Goal: Information Seeking & Learning: Learn about a topic

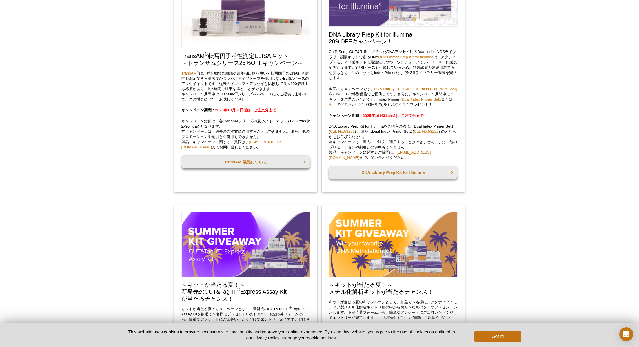
scroll to position [413, 0]
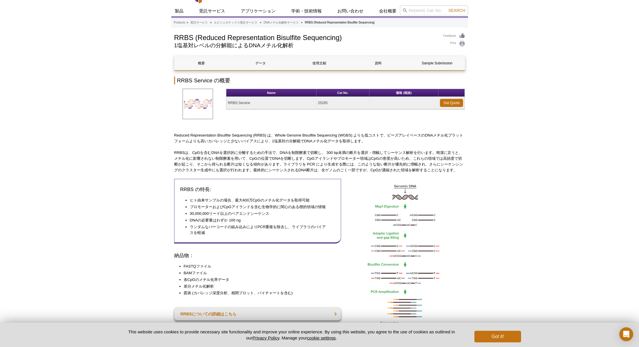
scroll to position [7, 0]
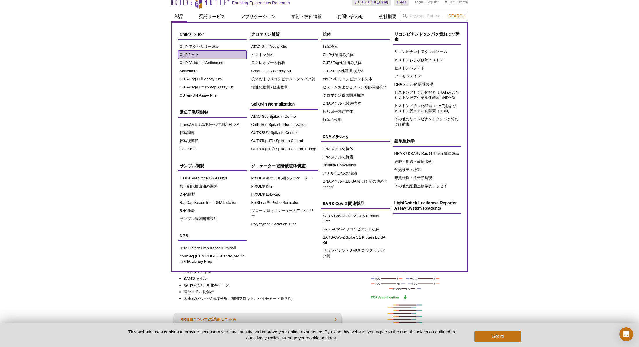
click at [193, 55] on link "ChIPキット" at bounding box center [212, 55] width 69 height 8
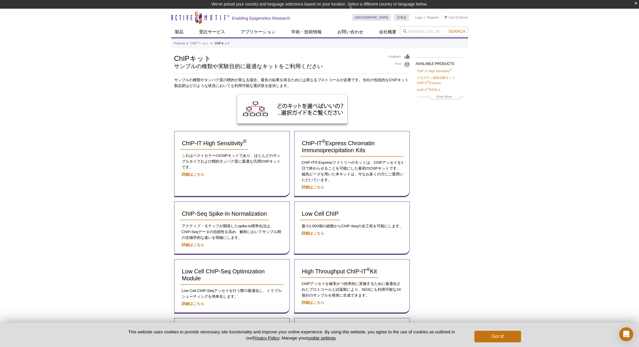
click at [282, 73] on div "Feedback Print ChIPキット サンプルの種類や実験目的に最適なキットをご利用ください" at bounding box center [292, 64] width 236 height 20
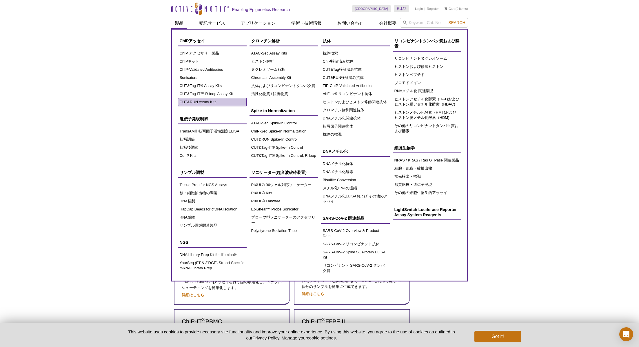
click at [199, 102] on link "CUT&RUN Assay Kits" at bounding box center [212, 102] width 69 height 8
